Goal: Task Accomplishment & Management: Use online tool/utility

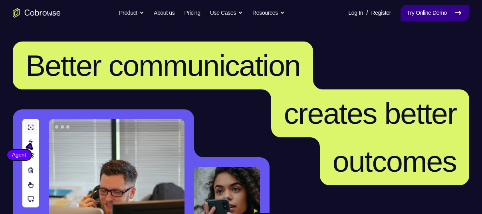
click at [421, 10] on link "Try Online Demo" at bounding box center [435, 13] width 69 height 16
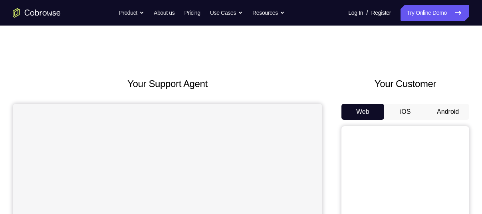
click at [456, 111] on button "Android" at bounding box center [447, 112] width 43 height 16
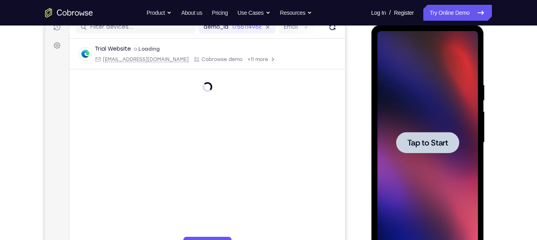
click at [442, 153] on div at bounding box center [427, 142] width 63 height 21
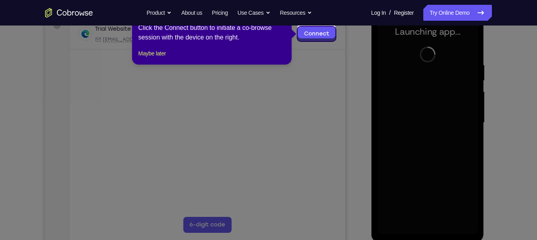
scroll to position [134, 0]
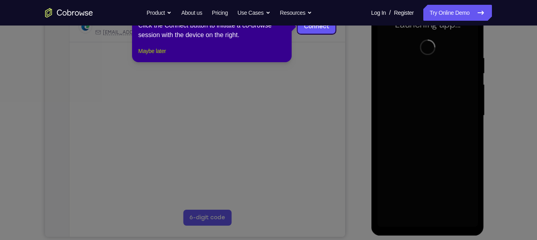
click at [160, 56] on button "Maybe later" at bounding box center [153, 51] width 28 height 10
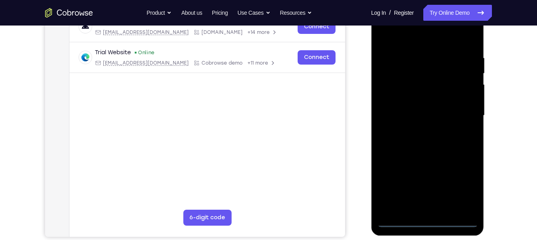
click at [429, 214] on div at bounding box center [427, 116] width 101 height 224
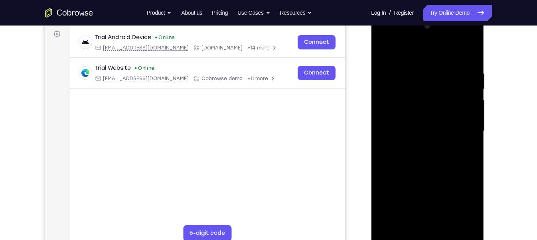
scroll to position [118, 0]
click at [462, 199] on div at bounding box center [427, 132] width 101 height 224
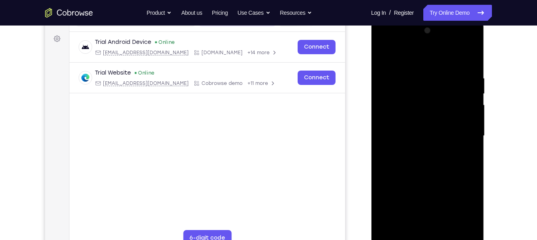
click at [384, 42] on div at bounding box center [427, 136] width 101 height 224
click at [460, 133] on div at bounding box center [427, 136] width 101 height 224
click at [419, 150] on div at bounding box center [427, 136] width 101 height 224
click at [410, 127] on div at bounding box center [427, 136] width 101 height 224
click at [410, 119] on div at bounding box center [427, 136] width 101 height 224
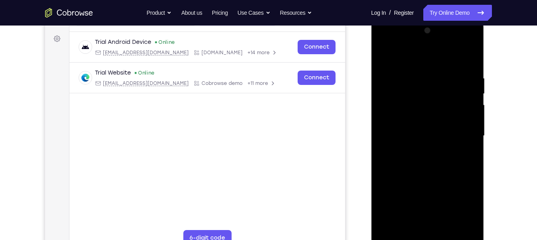
click at [406, 134] on div at bounding box center [427, 136] width 101 height 224
click at [408, 163] on div at bounding box center [427, 136] width 101 height 224
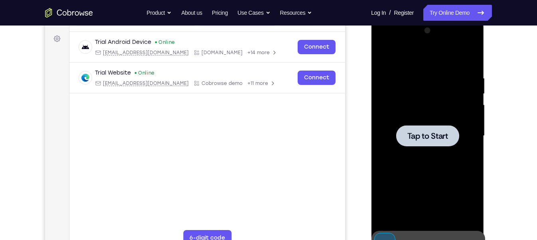
click at [426, 99] on div at bounding box center [427, 136] width 101 height 224
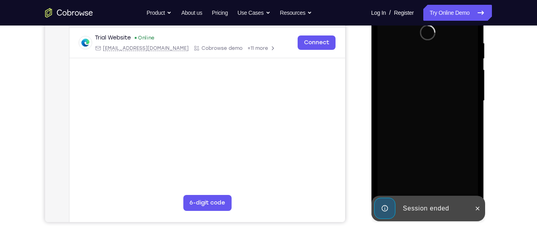
scroll to position [149, 0]
click at [481, 206] on button at bounding box center [477, 208] width 13 height 13
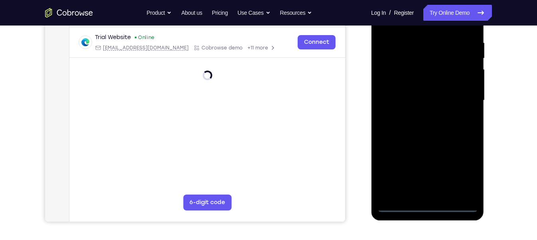
click at [426, 206] on div at bounding box center [427, 101] width 101 height 224
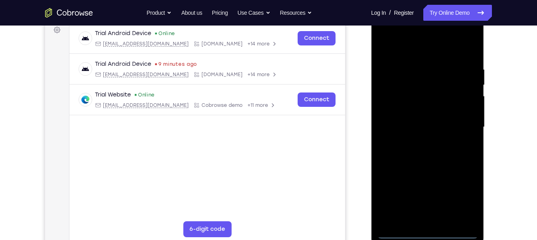
scroll to position [123, 0]
click at [463, 197] on div at bounding box center [427, 127] width 101 height 224
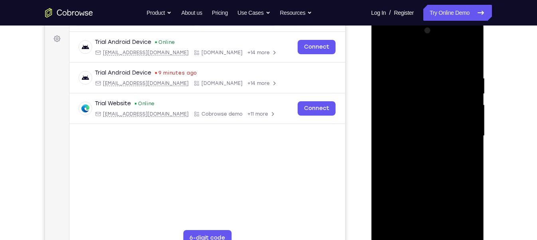
scroll to position [113, 0]
click at [387, 45] on div at bounding box center [427, 137] width 101 height 224
click at [467, 132] on div at bounding box center [427, 137] width 101 height 224
click at [420, 151] on div at bounding box center [427, 137] width 101 height 224
click at [428, 128] on div at bounding box center [427, 137] width 101 height 224
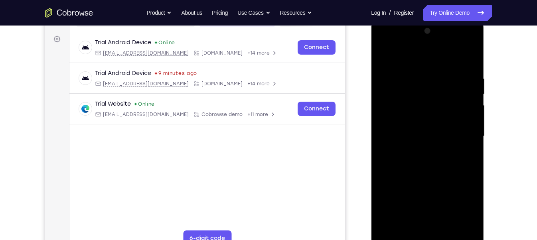
click at [444, 115] on div at bounding box center [427, 137] width 101 height 224
click at [435, 132] on div at bounding box center [427, 137] width 101 height 224
click at [417, 161] on div at bounding box center [427, 137] width 101 height 224
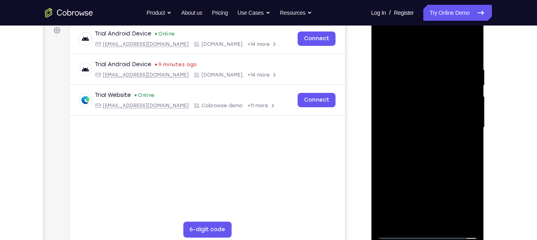
scroll to position [123, 0]
click at [422, 151] on div at bounding box center [427, 127] width 101 height 224
drag, startPoint x: 407, startPoint y: 52, endPoint x: 776, endPoint y: 22, distance: 370.6
click at [405, 13] on div at bounding box center [427, 128] width 113 height 238
click at [433, 153] on div at bounding box center [427, 127] width 101 height 224
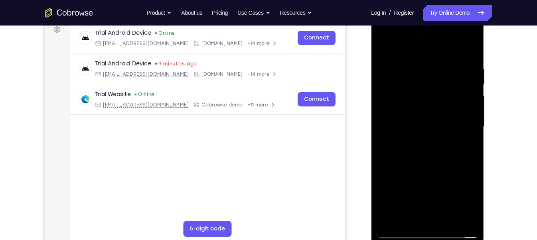
click at [428, 148] on div at bounding box center [427, 127] width 101 height 224
click at [467, 137] on div at bounding box center [427, 127] width 101 height 224
click at [410, 125] on div at bounding box center [427, 127] width 101 height 224
drag, startPoint x: 435, startPoint y: 100, endPoint x: 442, endPoint y: 180, distance: 81.0
click at [442, 180] on div at bounding box center [427, 127] width 101 height 224
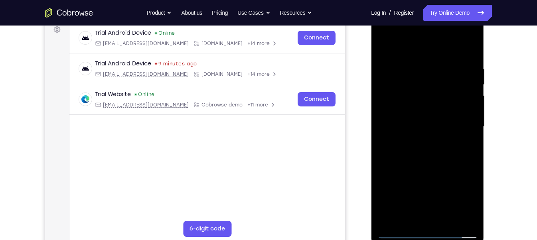
click at [433, 214] on div at bounding box center [427, 127] width 101 height 224
drag, startPoint x: 434, startPoint y: 122, endPoint x: 441, endPoint y: 245, distance: 123.2
click at [441, 214] on div at bounding box center [427, 128] width 113 height 238
click at [462, 36] on div at bounding box center [427, 127] width 101 height 224
click at [422, 63] on div at bounding box center [427, 127] width 101 height 224
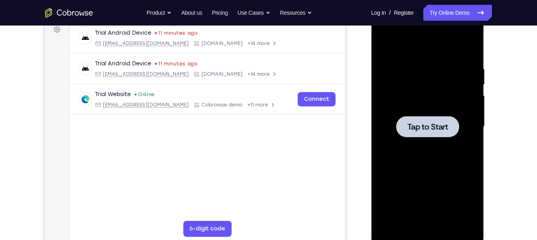
drag, startPoint x: 444, startPoint y: 77, endPoint x: 722, endPoint y: 51, distance: 279.5
click at [444, 77] on div at bounding box center [427, 127] width 101 height 224
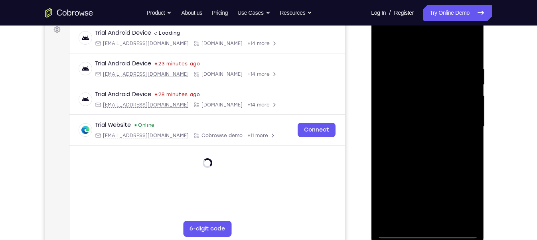
click at [433, 214] on div at bounding box center [427, 127] width 101 height 224
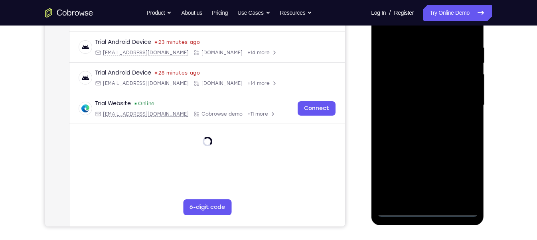
scroll to position [145, 0]
click at [429, 212] on div at bounding box center [427, 106] width 101 height 224
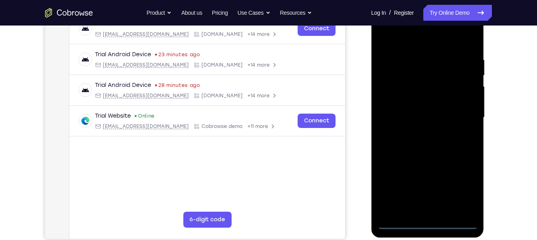
drag, startPoint x: 467, startPoint y: 185, endPoint x: 740, endPoint y: 109, distance: 283.6
click at [467, 185] on div at bounding box center [427, 118] width 101 height 224
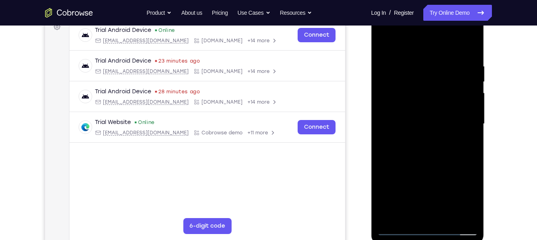
scroll to position [123, 0]
